Goal: Register for event/course

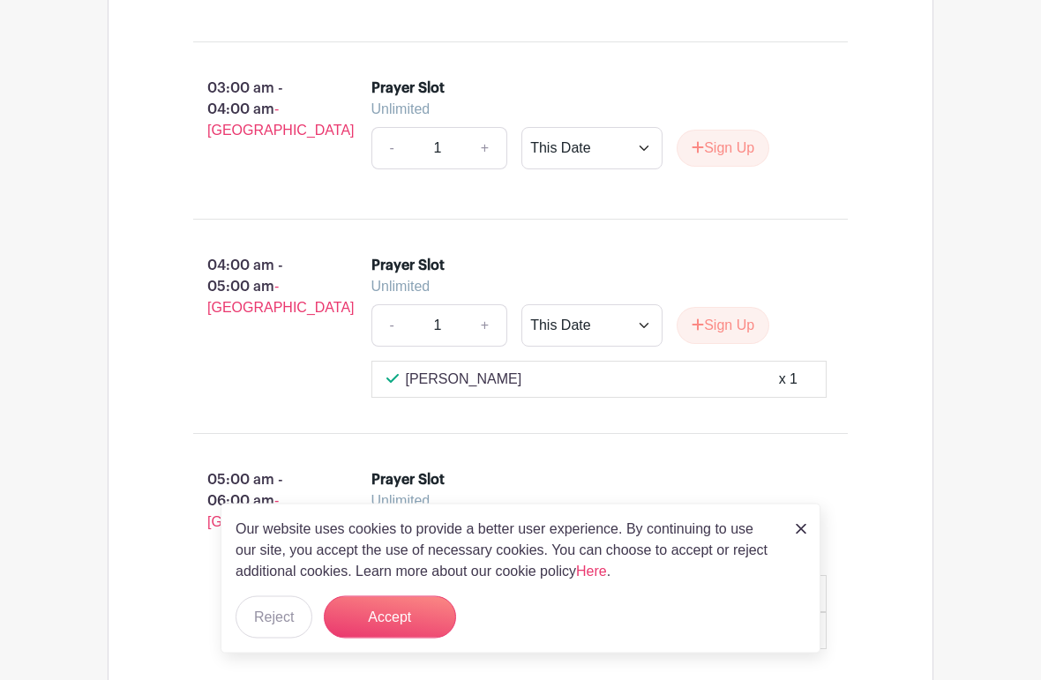
scroll to position [2074, 0]
click at [276, 621] on button "Reject" at bounding box center [274, 617] width 77 height 42
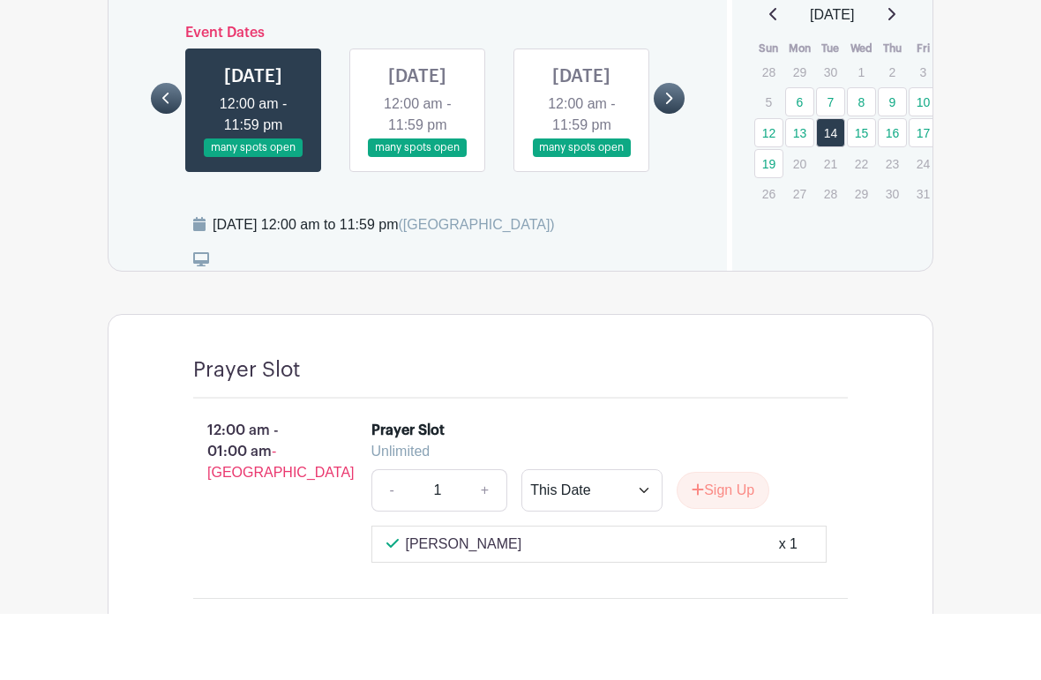
scroll to position [1023, 0]
click at [417, 223] on link at bounding box center [417, 223] width 0 height 0
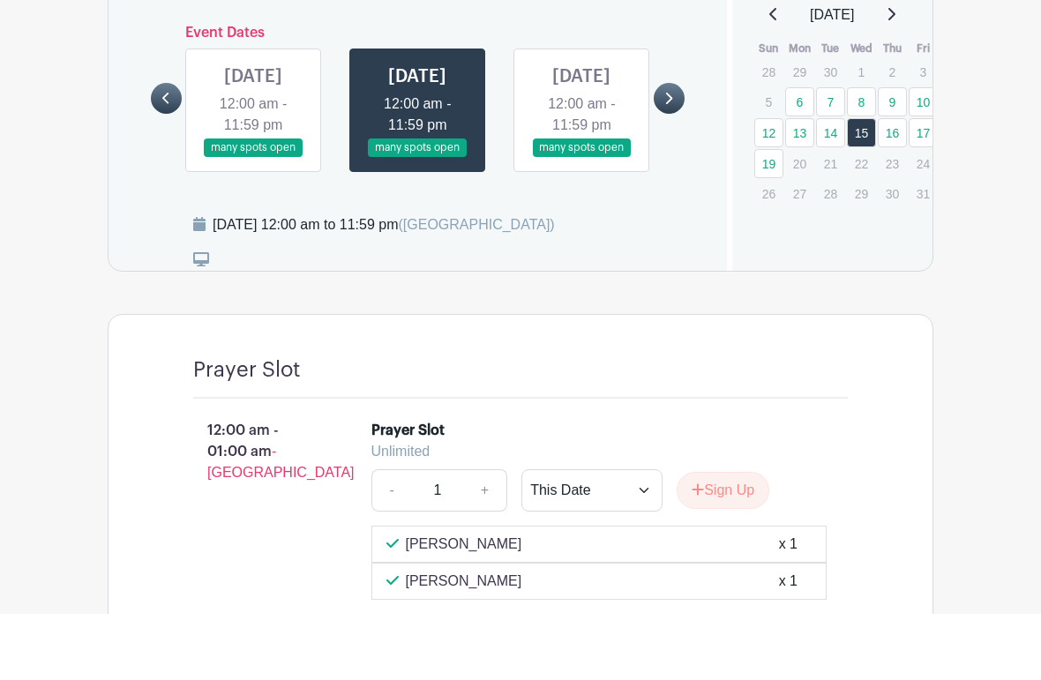
click at [154, 149] on link at bounding box center [166, 164] width 31 height 31
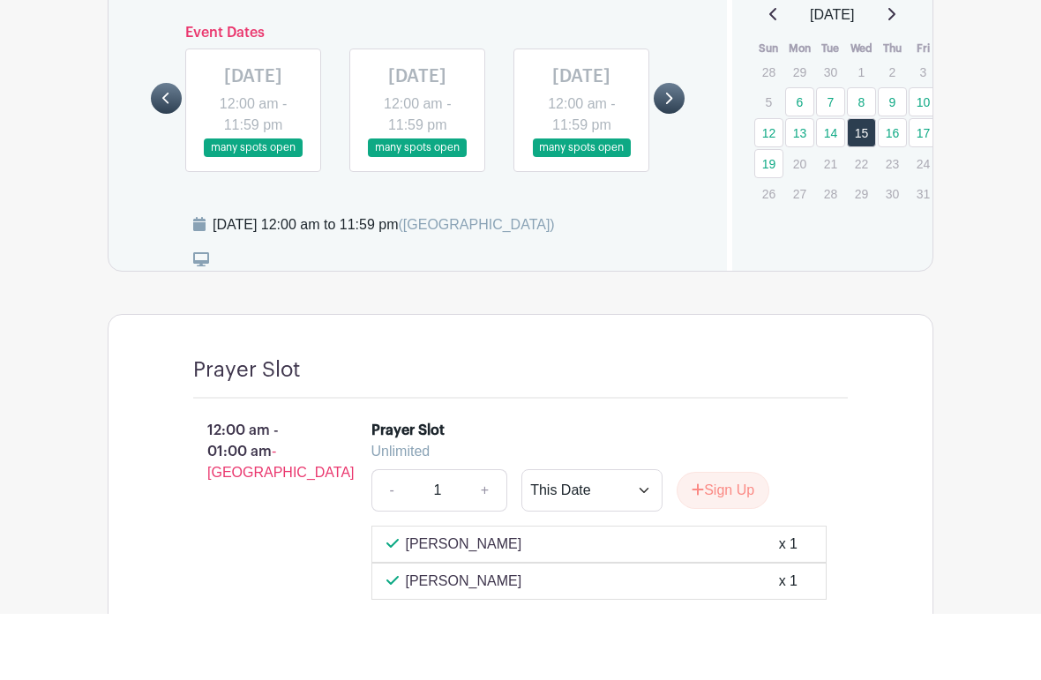
click at [581, 223] on link at bounding box center [581, 223] width 0 height 0
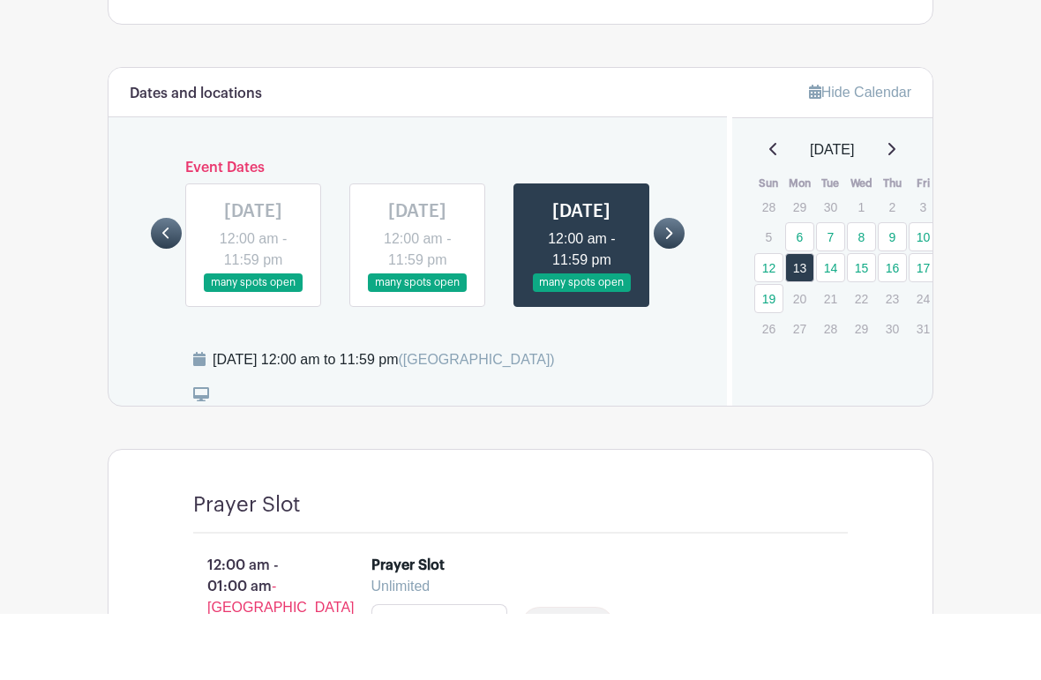
scroll to position [889, 0]
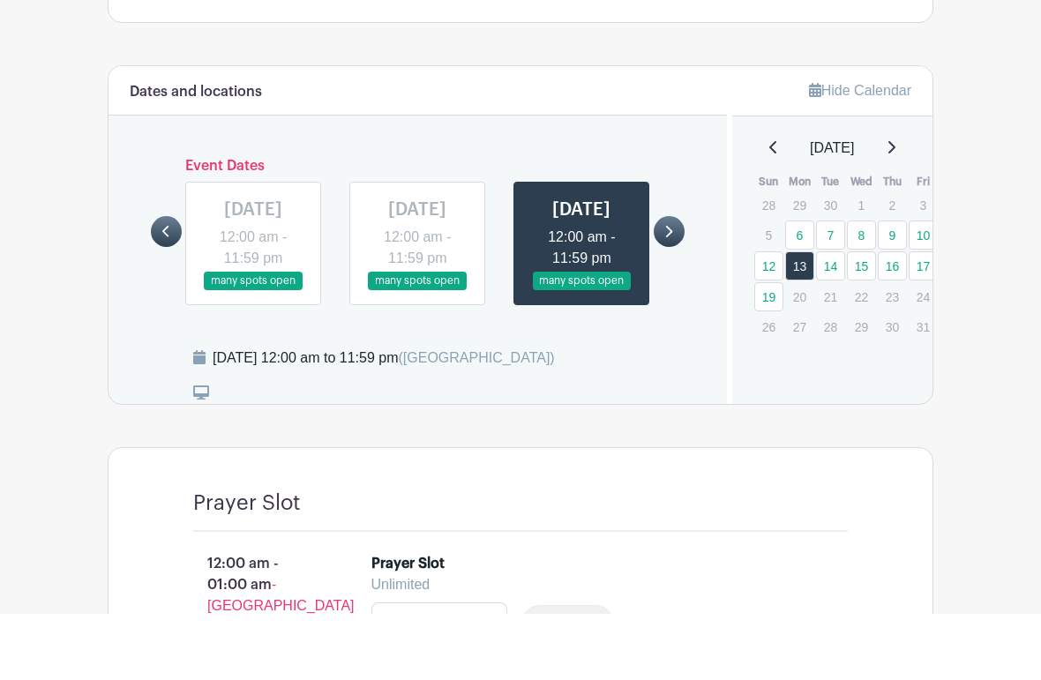
click at [417, 357] on link at bounding box center [417, 357] width 0 height 0
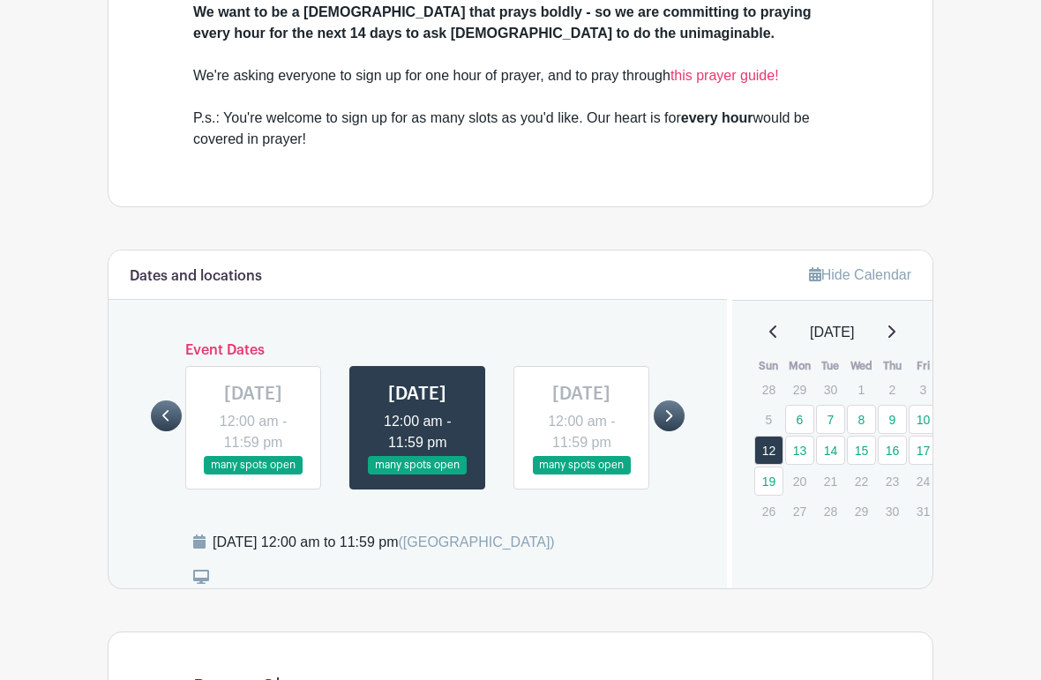
scroll to position [772, 0]
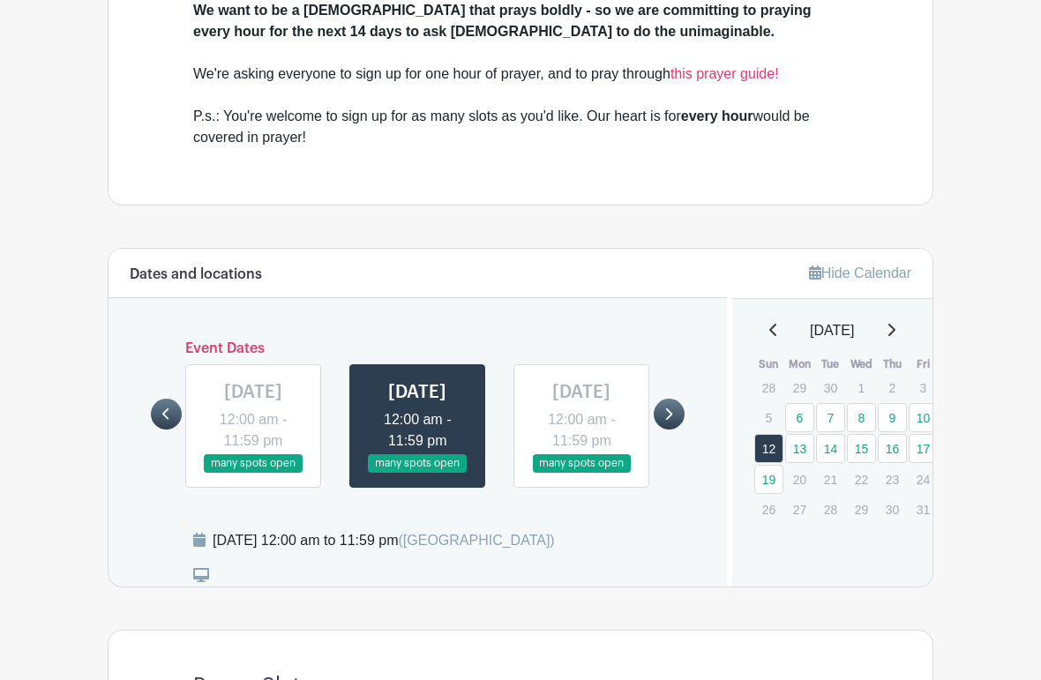
click at [253, 474] on link at bounding box center [253, 474] width 0 height 0
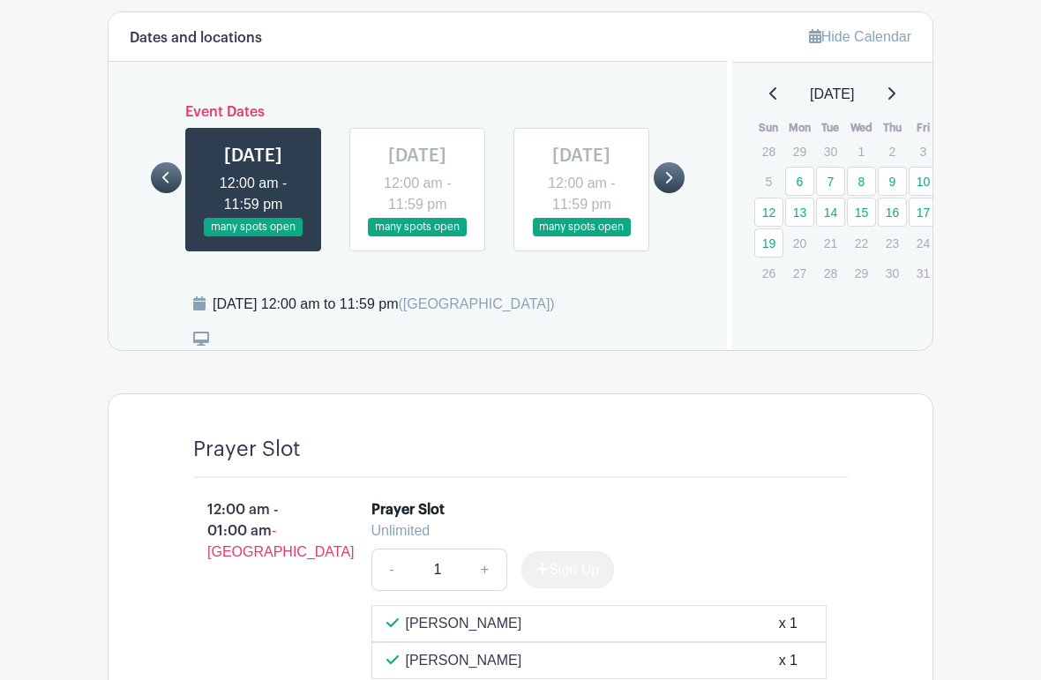
scroll to position [1009, 0]
click at [168, 185] on icon at bounding box center [166, 178] width 8 height 13
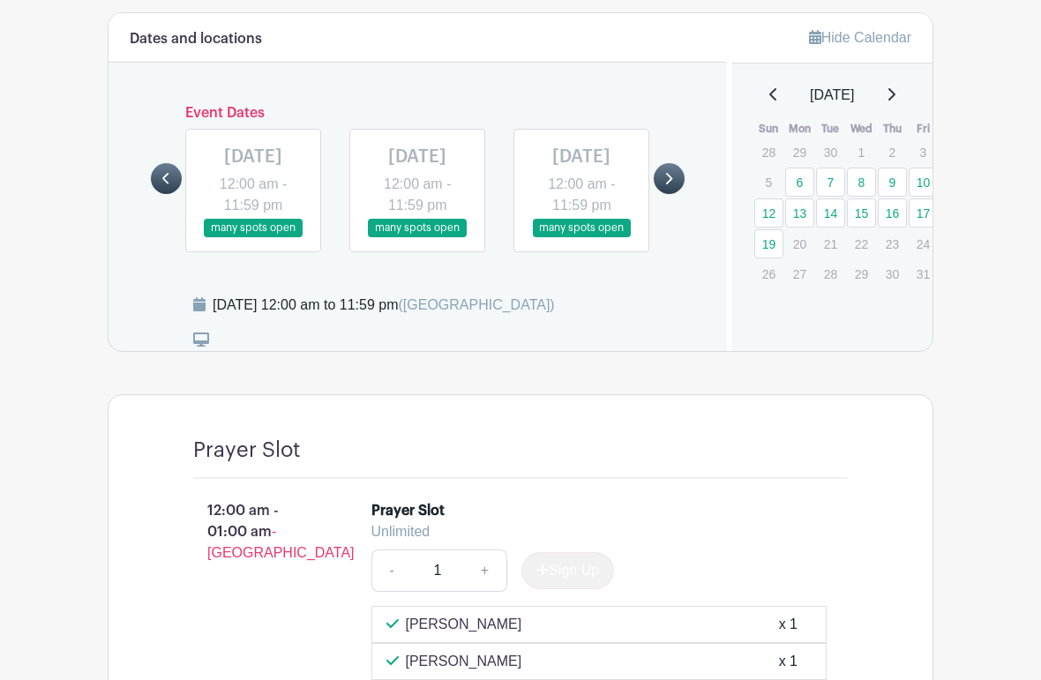
click at [581, 237] on link at bounding box center [581, 237] width 0 height 0
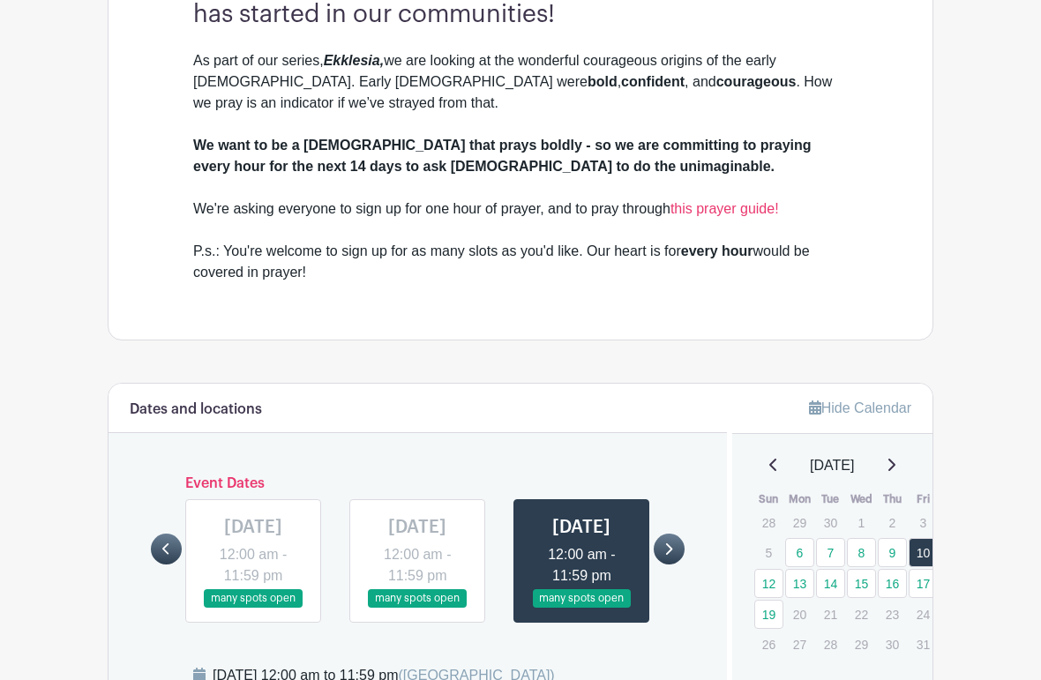
scroll to position [703, 0]
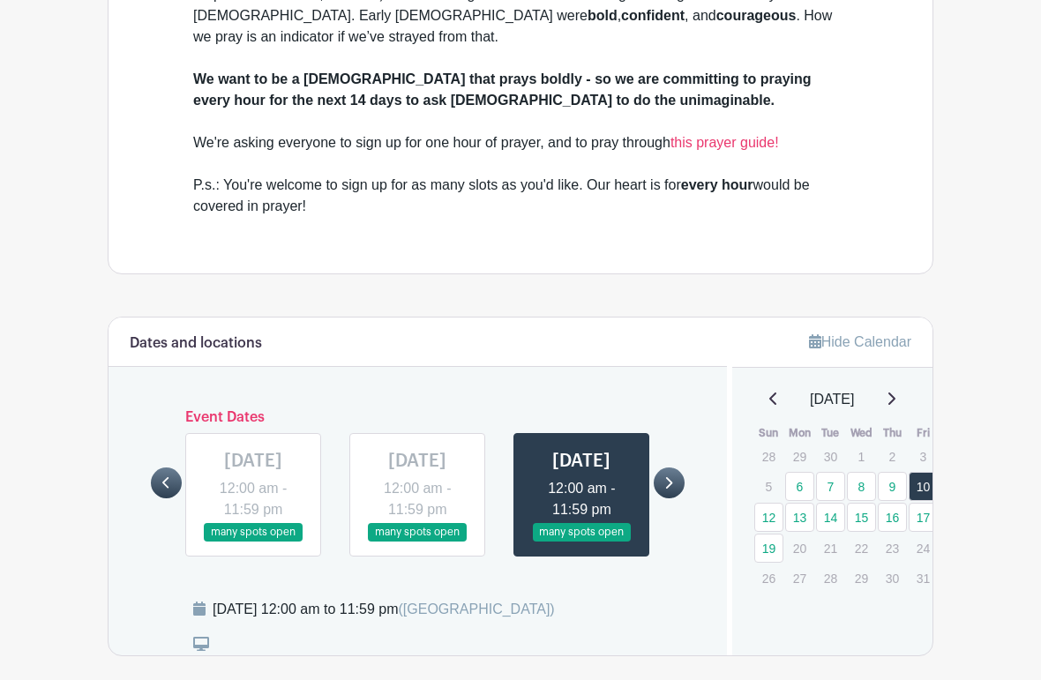
click at [417, 543] on link at bounding box center [417, 543] width 0 height 0
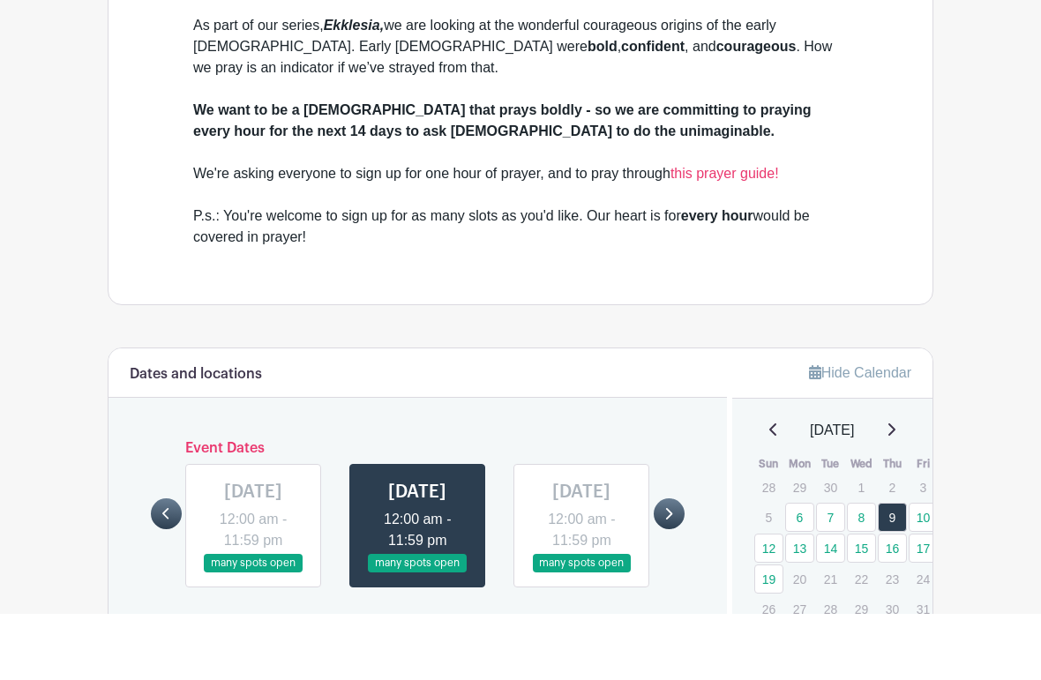
scroll to position [623, 0]
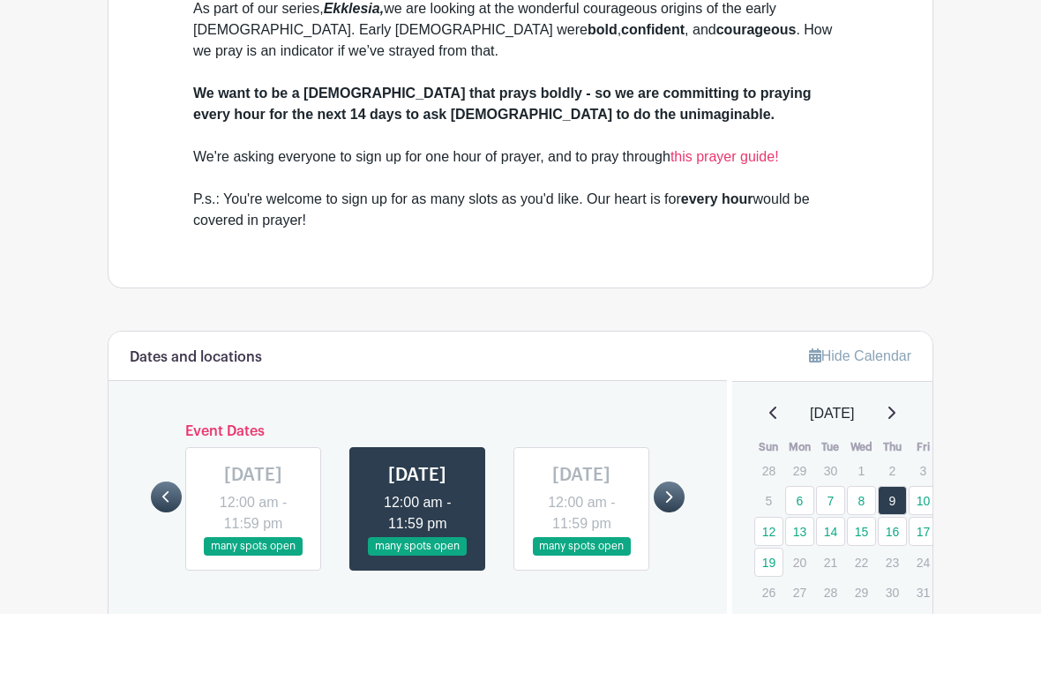
click at [253, 623] on link at bounding box center [253, 623] width 0 height 0
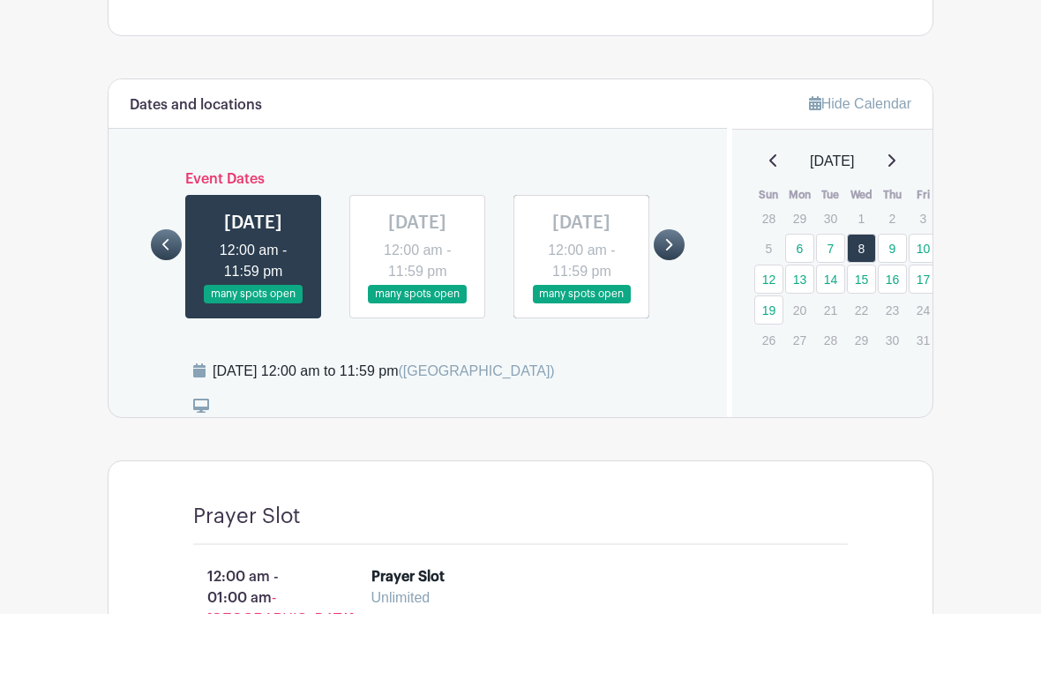
scroll to position [940, 0]
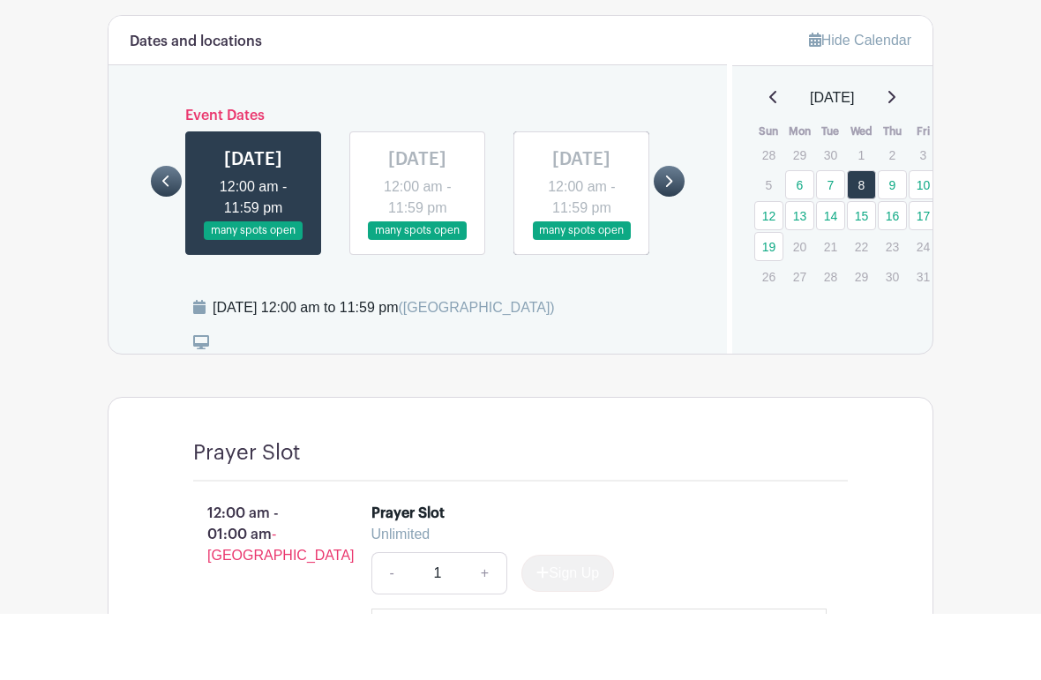
click at [161, 232] on link at bounding box center [166, 247] width 31 height 31
click at [164, 242] on icon at bounding box center [165, 247] width 7 height 11
click at [832, 236] on link "7" at bounding box center [830, 250] width 29 height 29
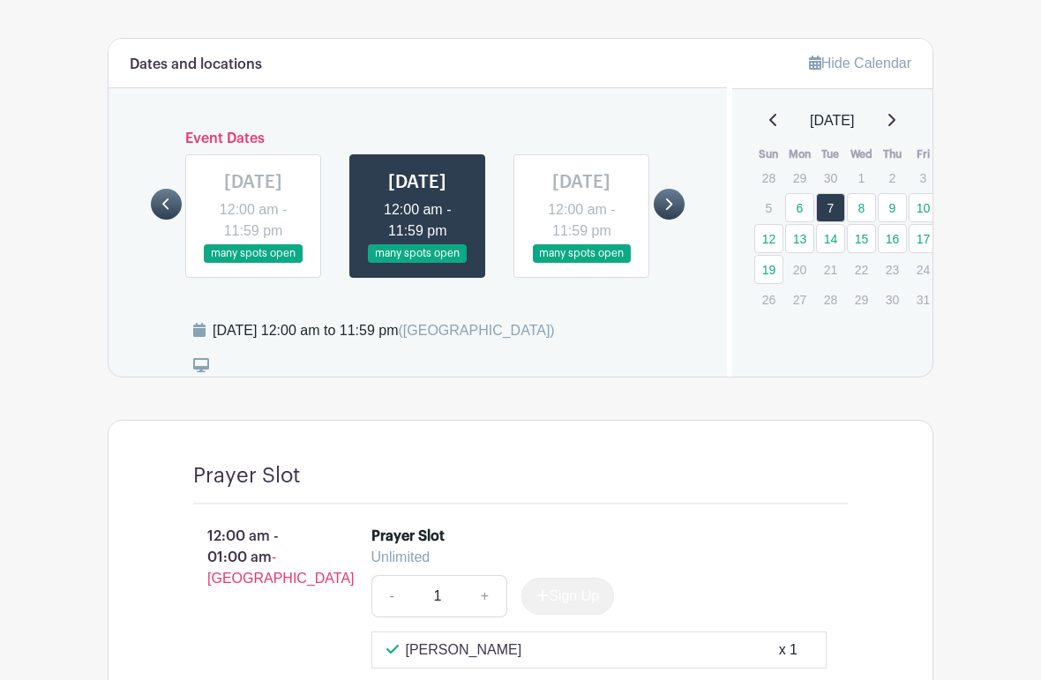
scroll to position [974, 0]
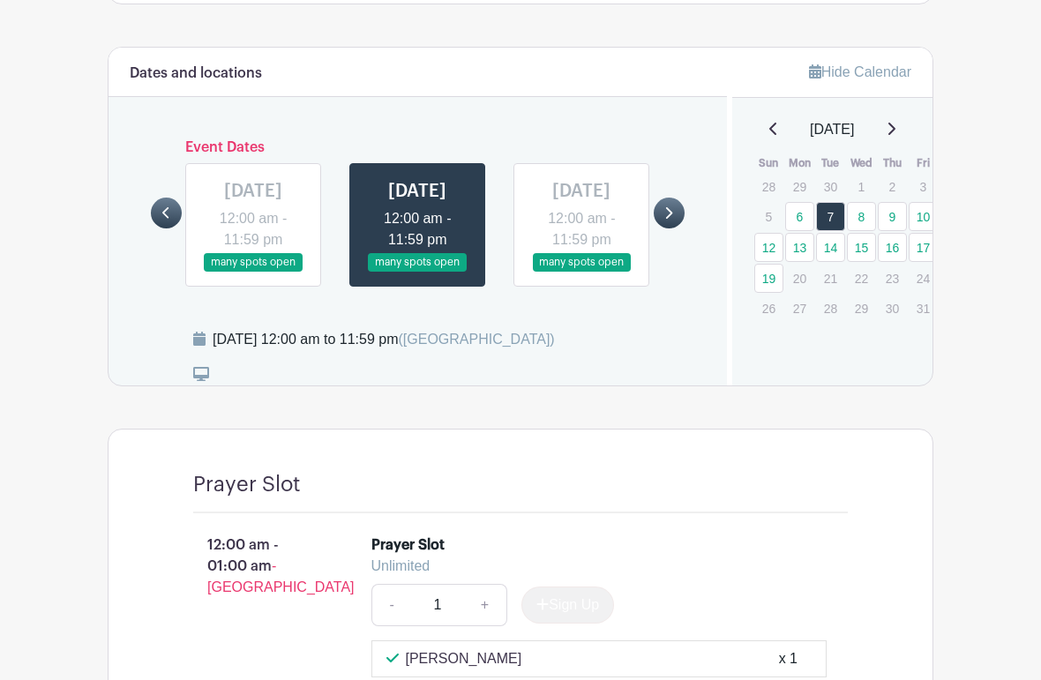
click at [253, 272] on link at bounding box center [253, 272] width 0 height 0
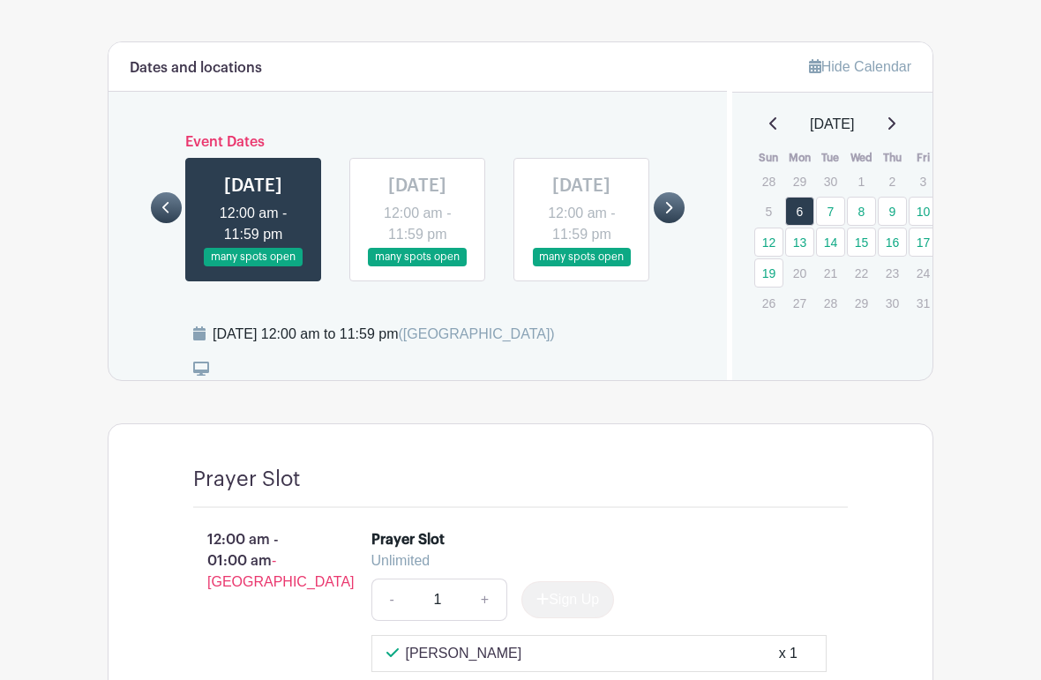
scroll to position [978, 0]
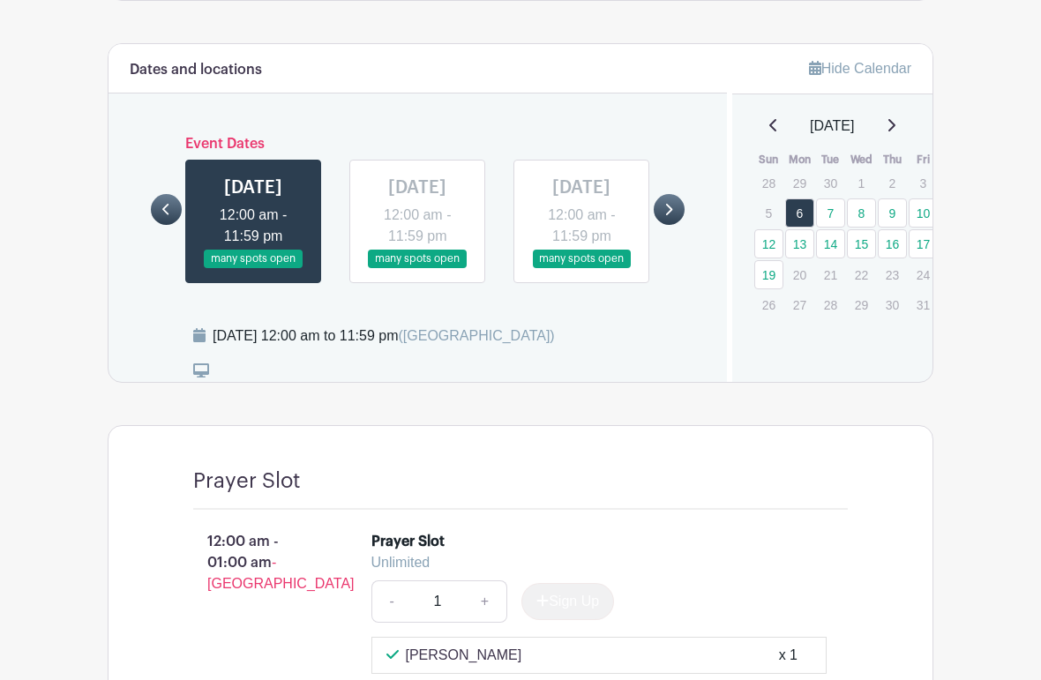
click at [775, 208] on p "5" at bounding box center [768, 212] width 29 height 27
click at [864, 246] on link "15" at bounding box center [861, 243] width 29 height 29
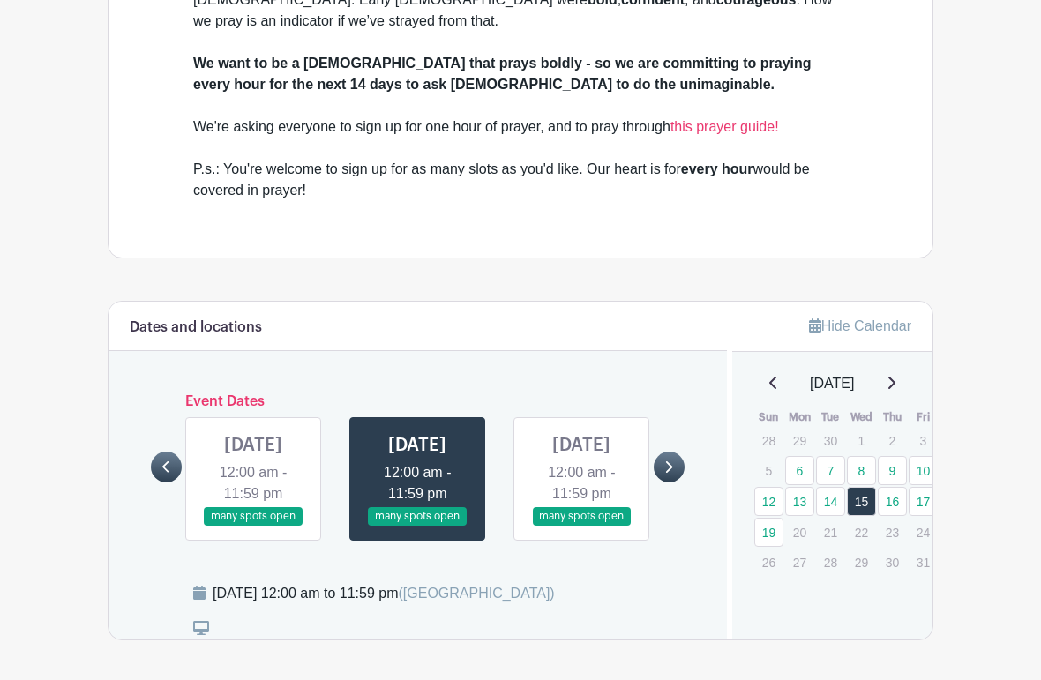
scroll to position [754, 0]
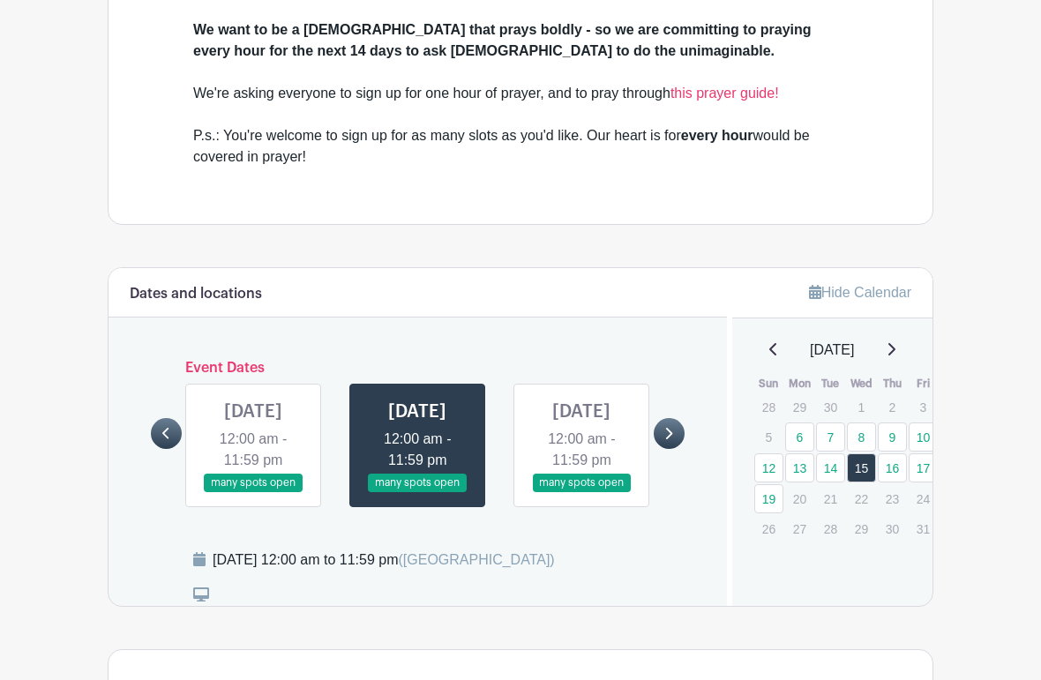
click at [882, 462] on link "16" at bounding box center [892, 468] width 29 height 29
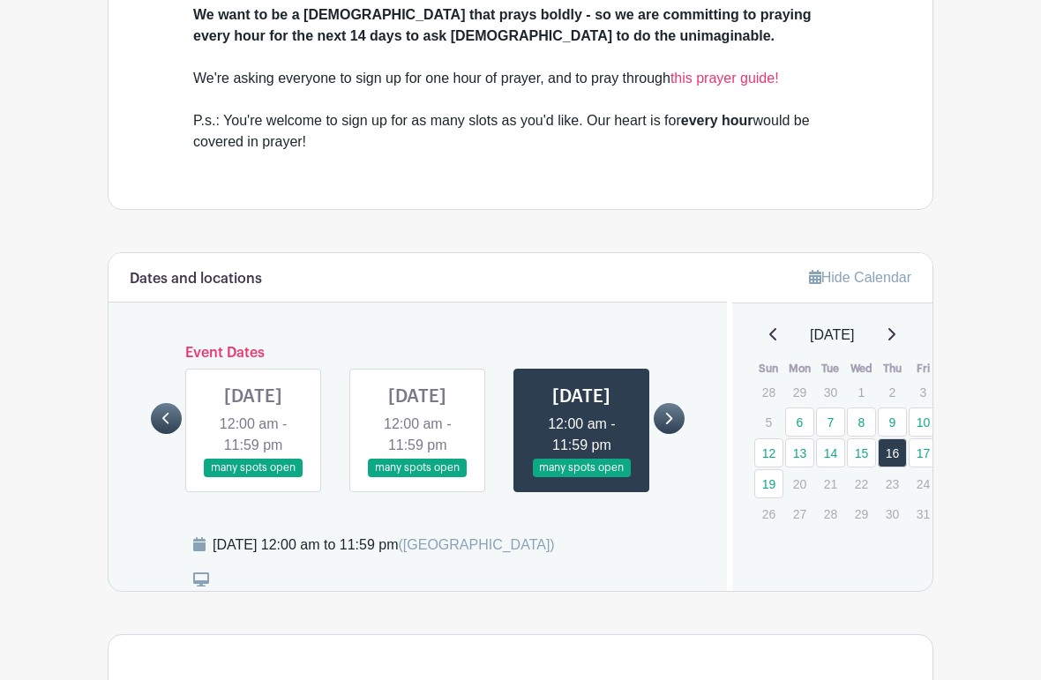
scroll to position [769, 0]
click at [923, 453] on link "17" at bounding box center [923, 453] width 29 height 29
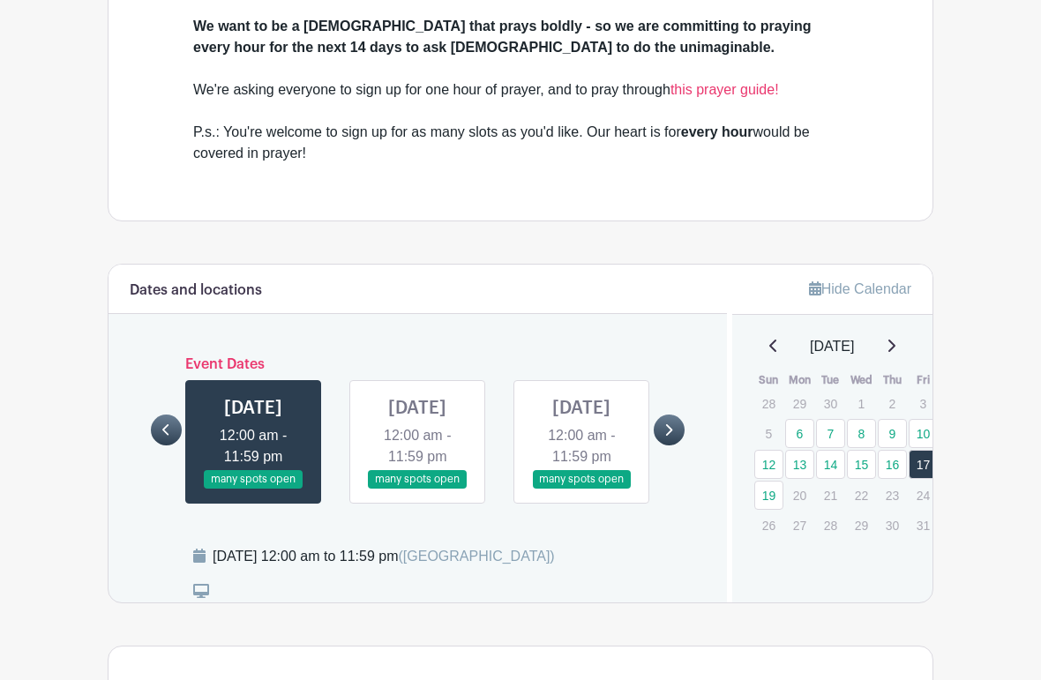
scroll to position [683, 0]
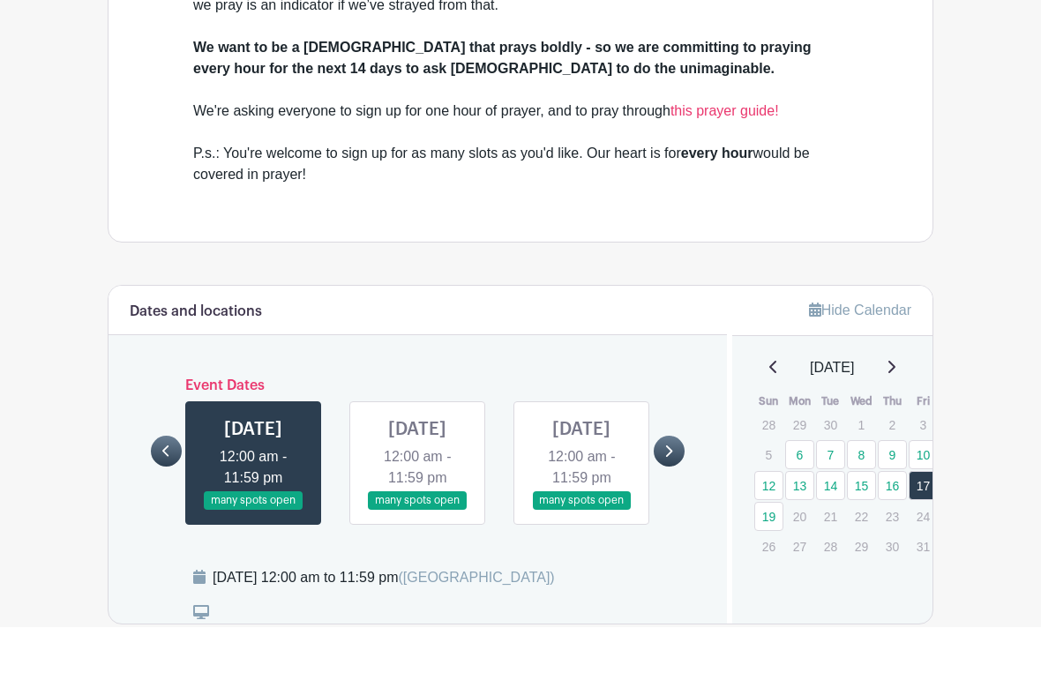
click at [772, 555] on link "19" at bounding box center [768, 569] width 29 height 29
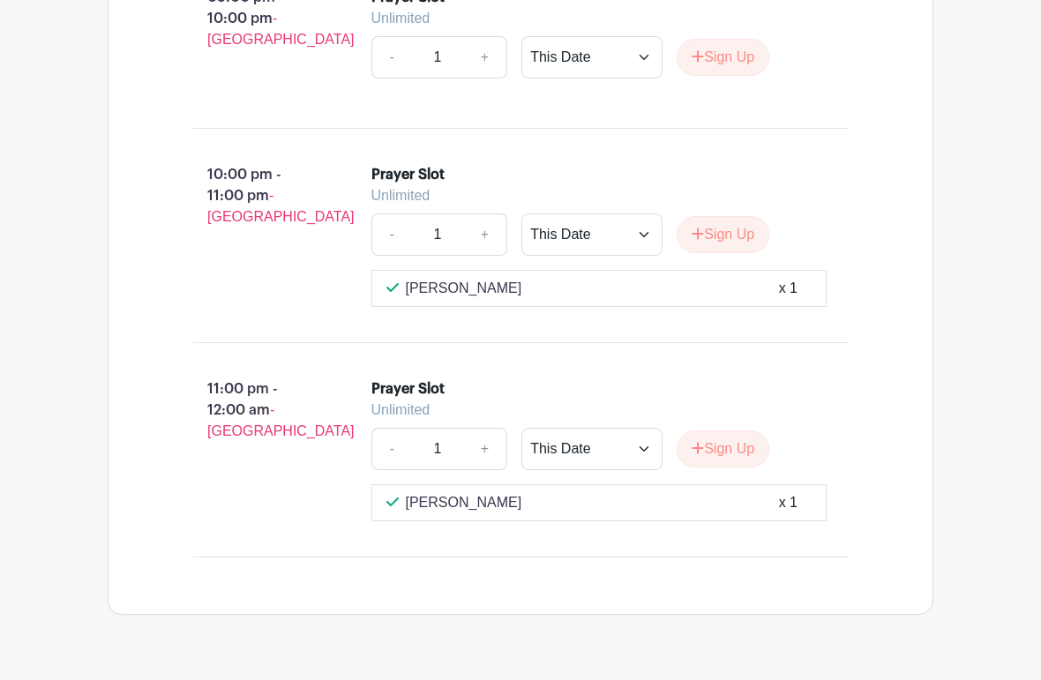
scroll to position [5667, 0]
